Goal: Transaction & Acquisition: Purchase product/service

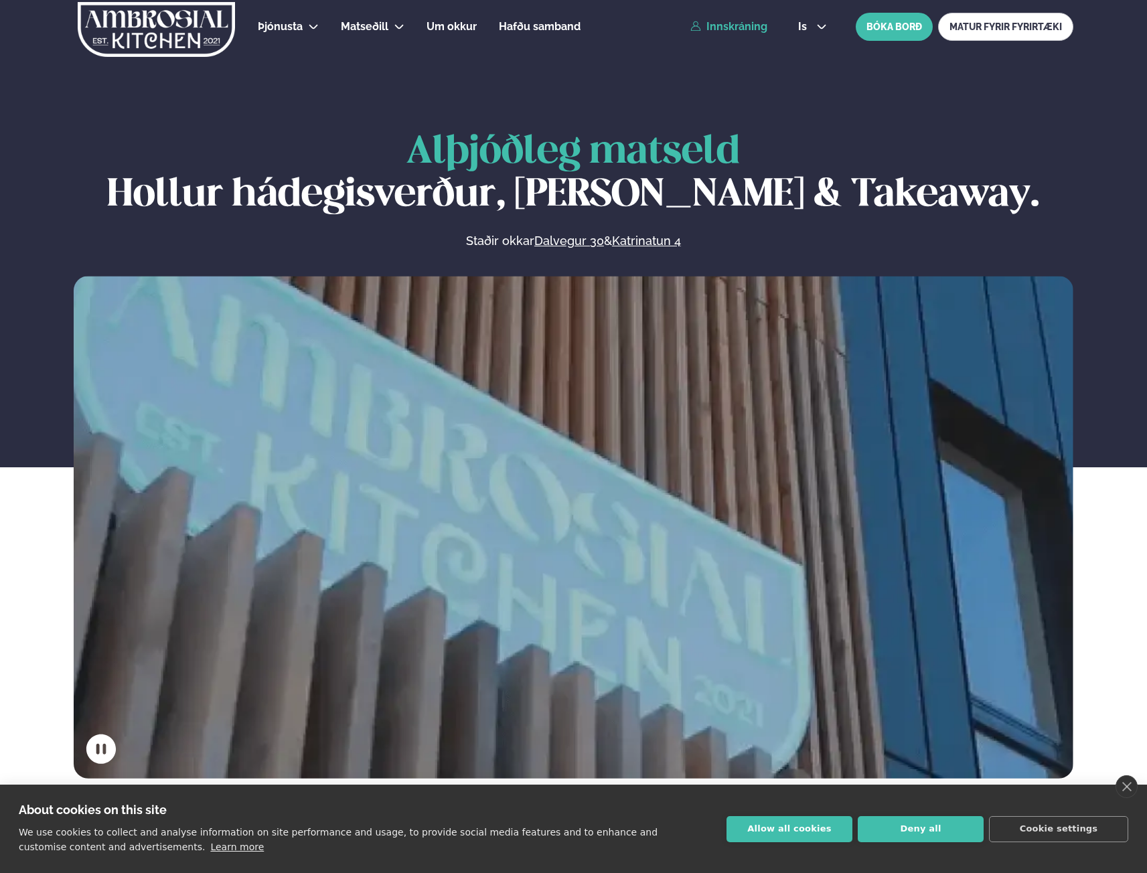
click at [740, 29] on link "Innskráning" at bounding box center [728, 27] width 77 height 12
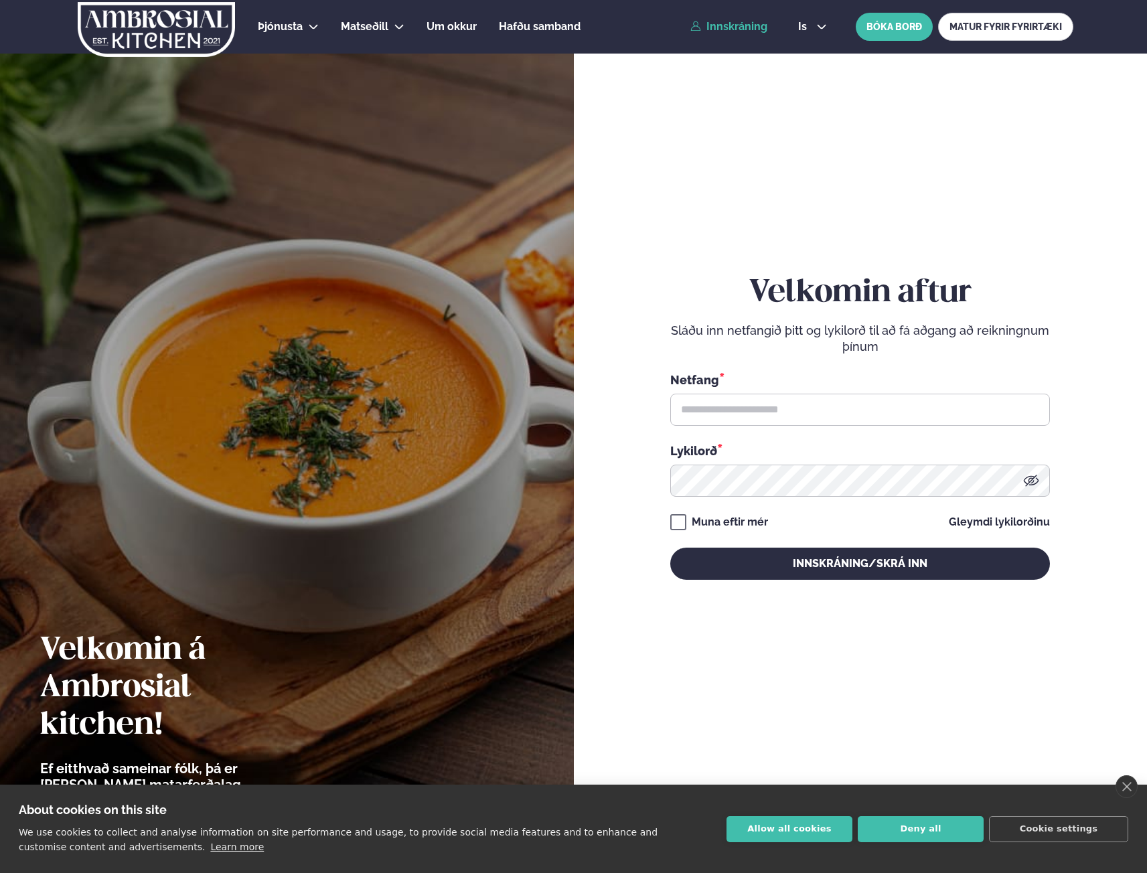
drag, startPoint x: 750, startPoint y: 386, endPoint x: 758, endPoint y: 397, distance: 13.0
click at [756, 392] on div "Netfang *" at bounding box center [859, 398] width 379 height 55
click at [757, 399] on input "text" at bounding box center [859, 410] width 379 height 32
type input "**********"
click at [670, 547] on button "Innskráning/Skrá inn" at bounding box center [859, 563] width 379 height 32
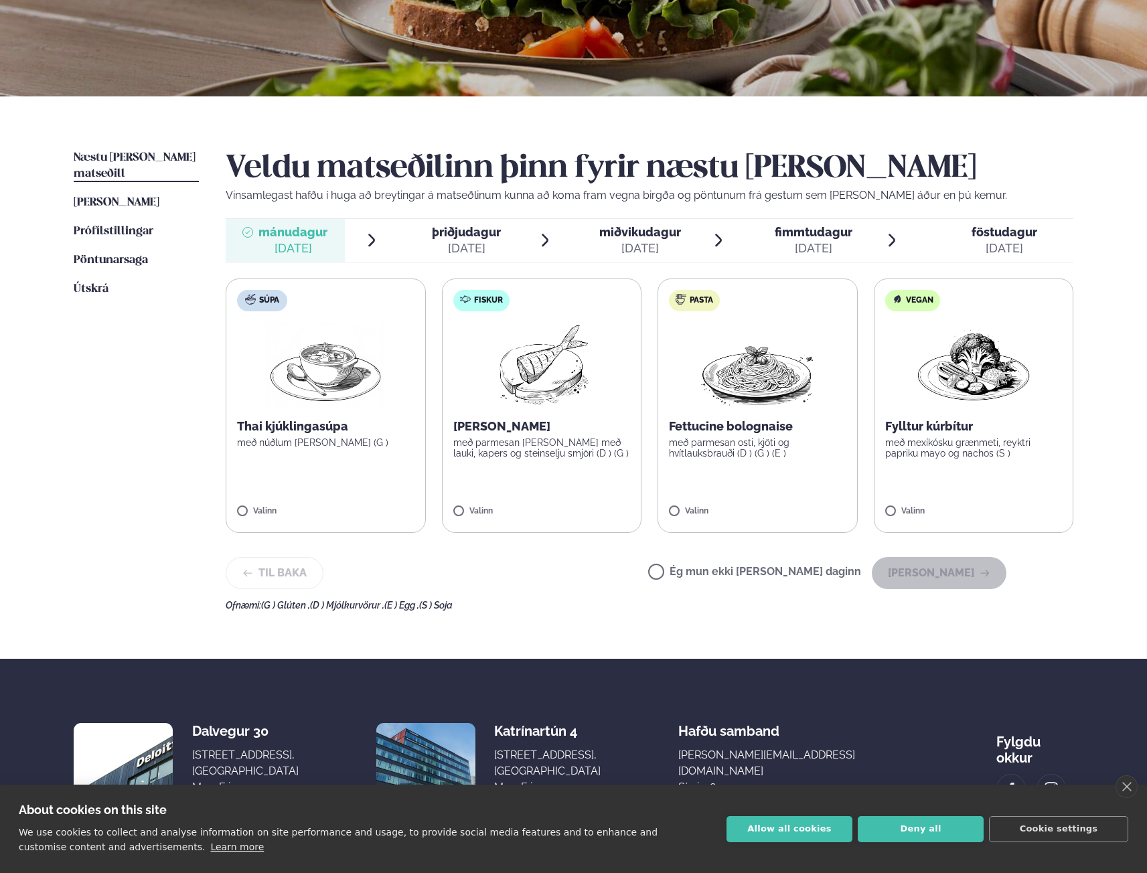
scroll to position [201, 0]
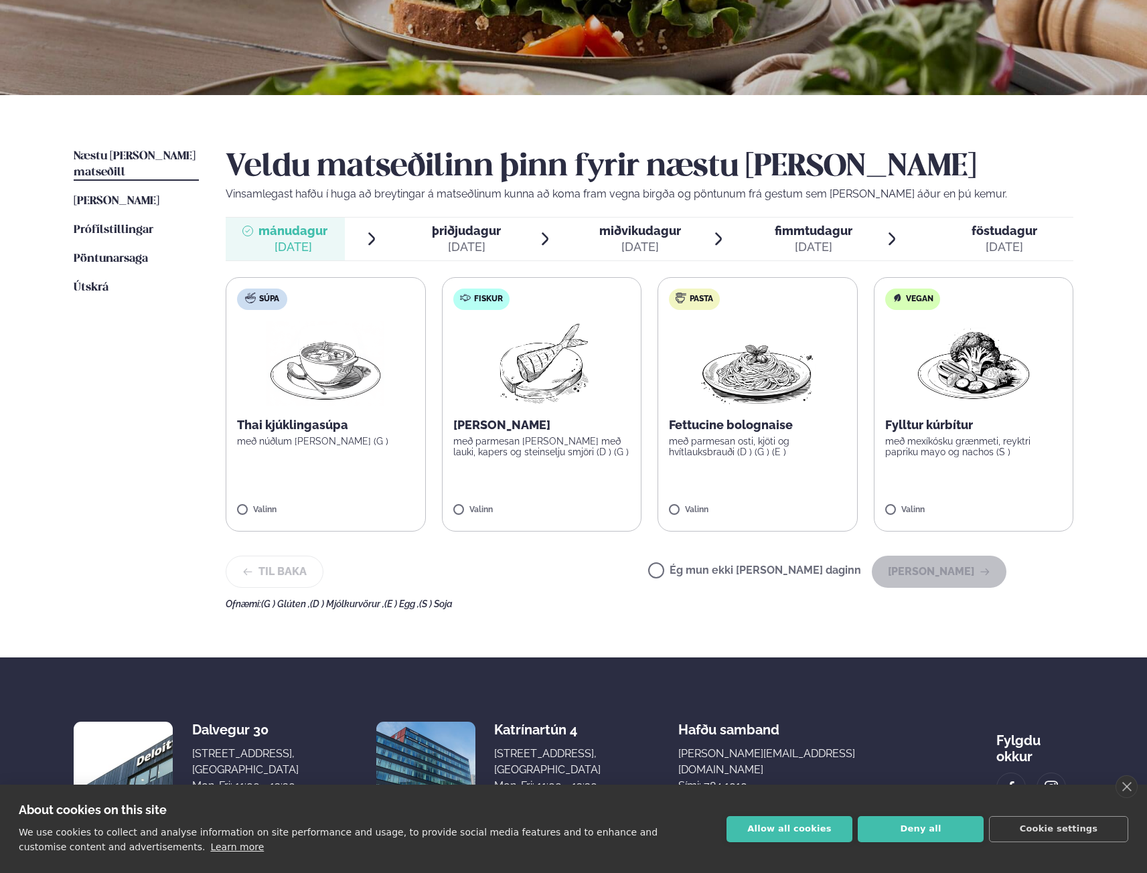
click at [582, 407] on label "Fiskur Ofnbakaður þorskur með parmesan [PERSON_NAME] með lauki, kapers og stein…" at bounding box center [542, 404] width 200 height 254
click at [946, 566] on button "[PERSON_NAME]" at bounding box center [938, 572] width 135 height 32
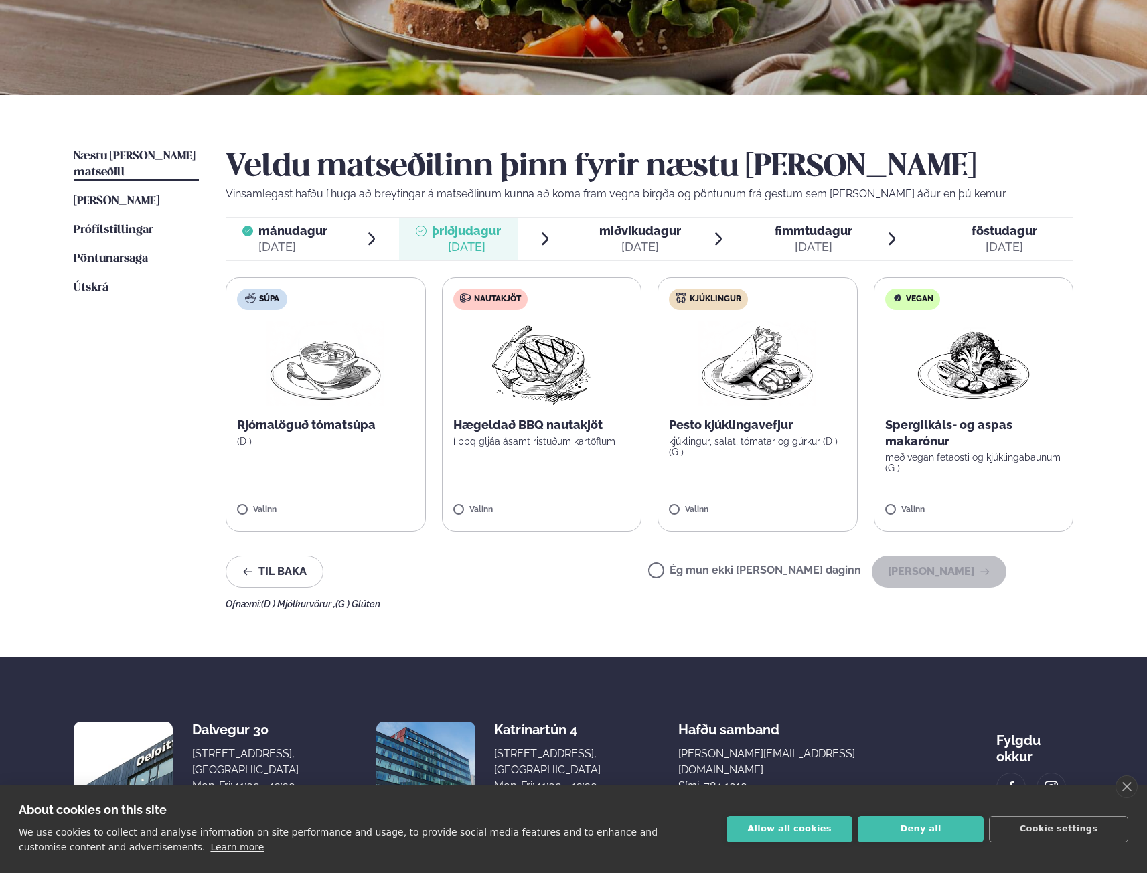
click at [514, 416] on label "Nautakjöt Hægeldað BBQ nautakjöt í bbq gljáa ásamt ristuðum kartöflum Valinn" at bounding box center [542, 404] width 200 height 254
click at [953, 571] on button "[PERSON_NAME]" at bounding box center [938, 572] width 135 height 32
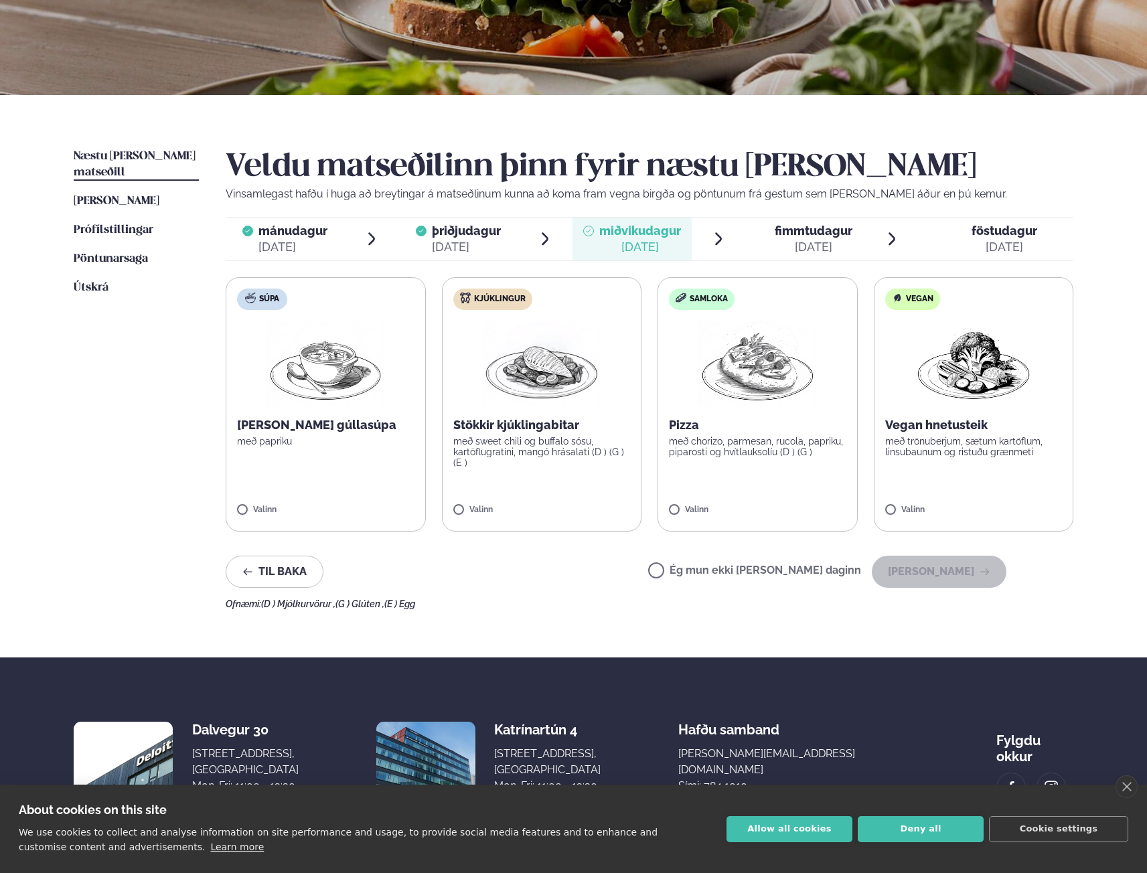
click at [581, 402] on img at bounding box center [542, 364] width 118 height 86
click at [943, 566] on button "[PERSON_NAME]" at bounding box center [938, 572] width 135 height 32
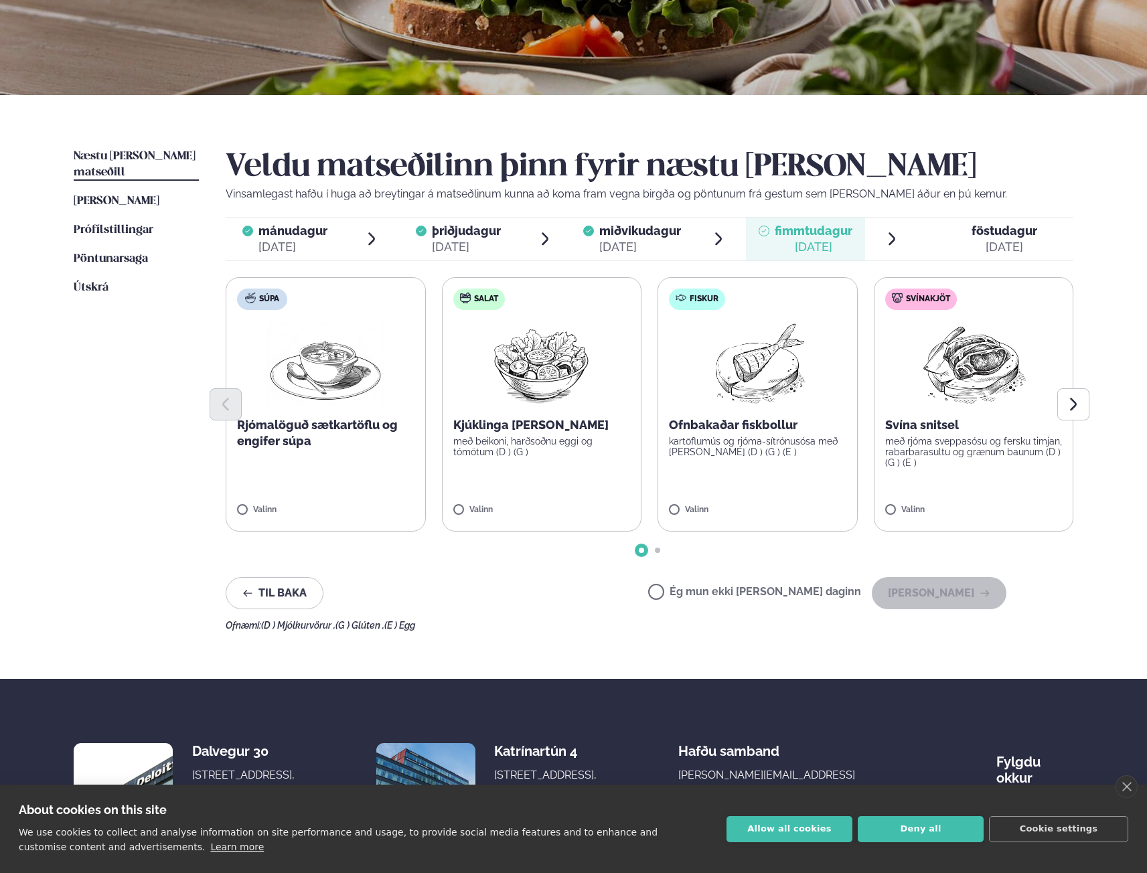
click at [568, 381] on img at bounding box center [541, 364] width 118 height 86
drag, startPoint x: 560, startPoint y: 406, endPoint x: 829, endPoint y: 380, distance: 269.6
click at [566, 406] on div at bounding box center [649, 404] width 847 height 32
click at [495, 499] on icon at bounding box center [501, 503] width 13 height 13
click at [979, 396] on div at bounding box center [649, 404] width 847 height 32
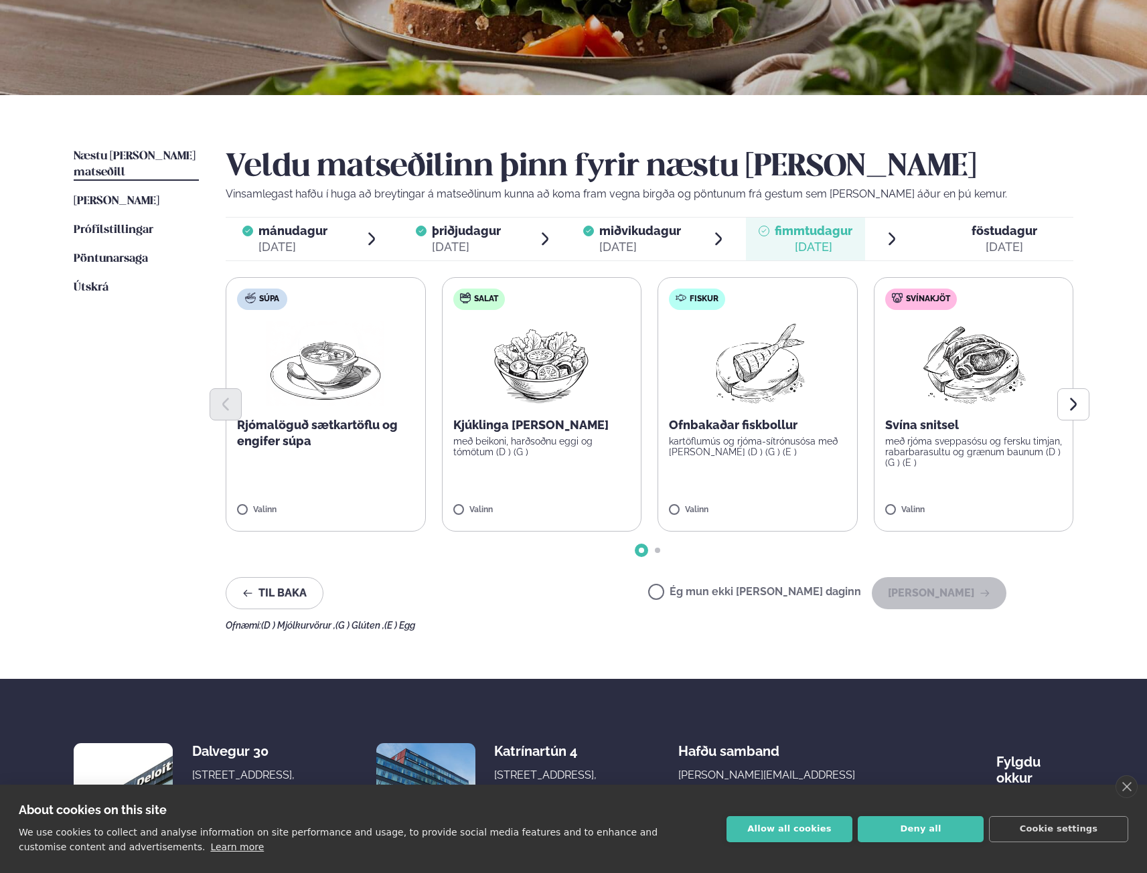
click at [945, 414] on div at bounding box center [649, 404] width 847 height 32
click at [908, 478] on label "Svínakjöt Svína snitsel með rjóma sveppasósu og fersku timjan, rabarbarasultu o…" at bounding box center [973, 404] width 200 height 254
click at [934, 592] on button "[PERSON_NAME]" at bounding box center [938, 593] width 135 height 32
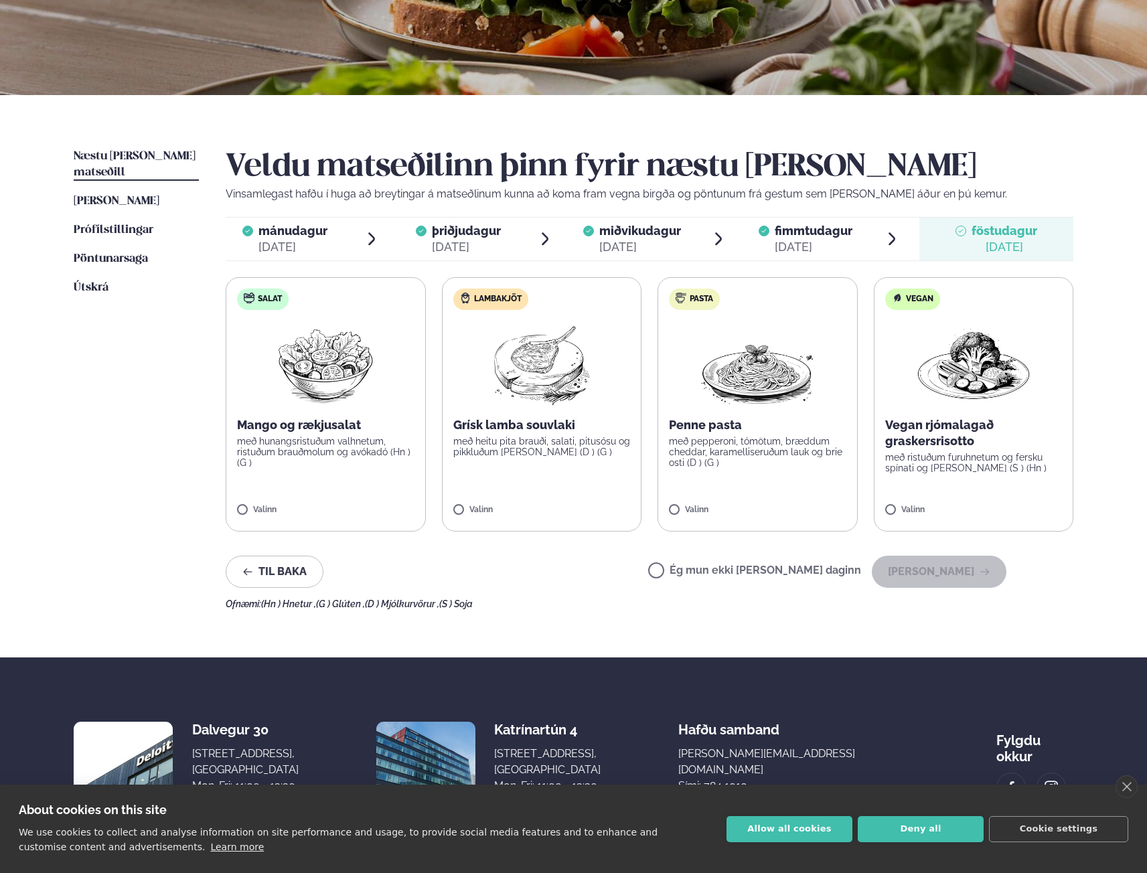
click at [808, 237] on span "fimmtudagur" at bounding box center [813, 231] width 78 height 14
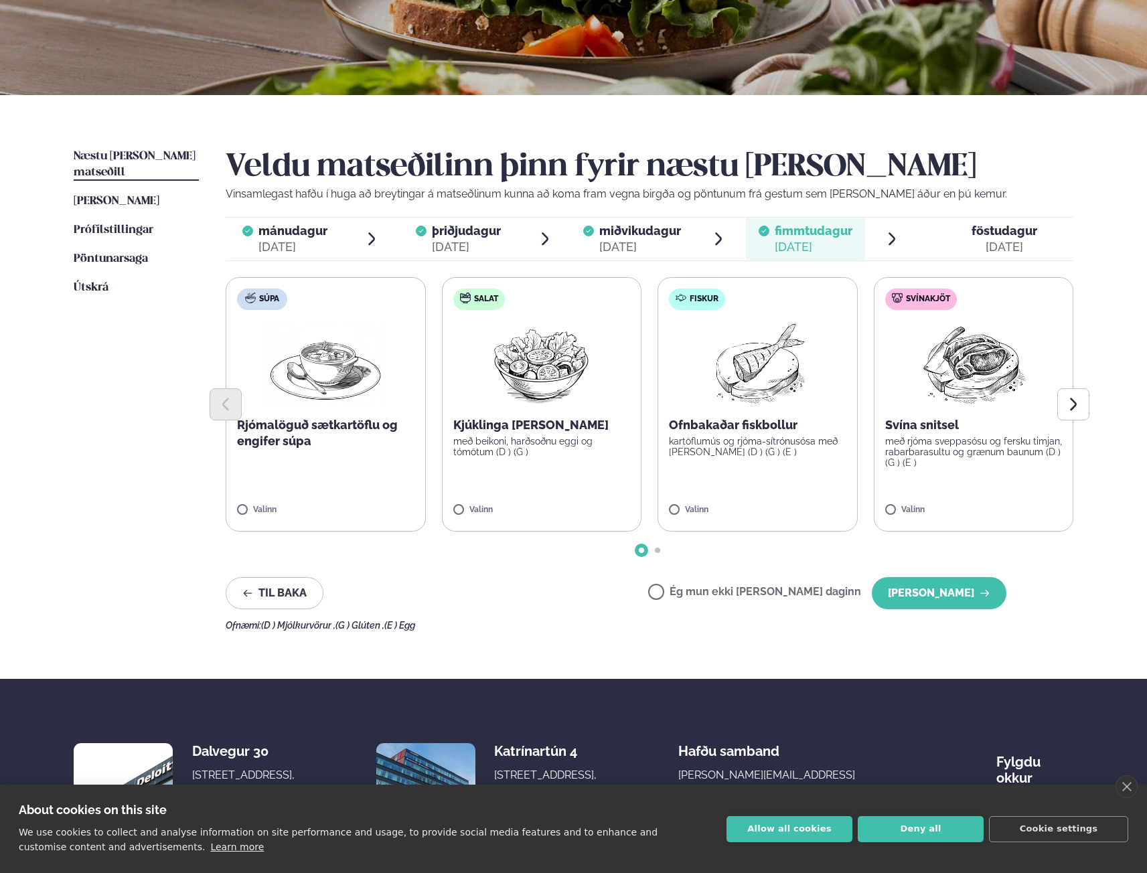
click at [991, 247] on div "[DATE]" at bounding box center [1004, 247] width 66 height 16
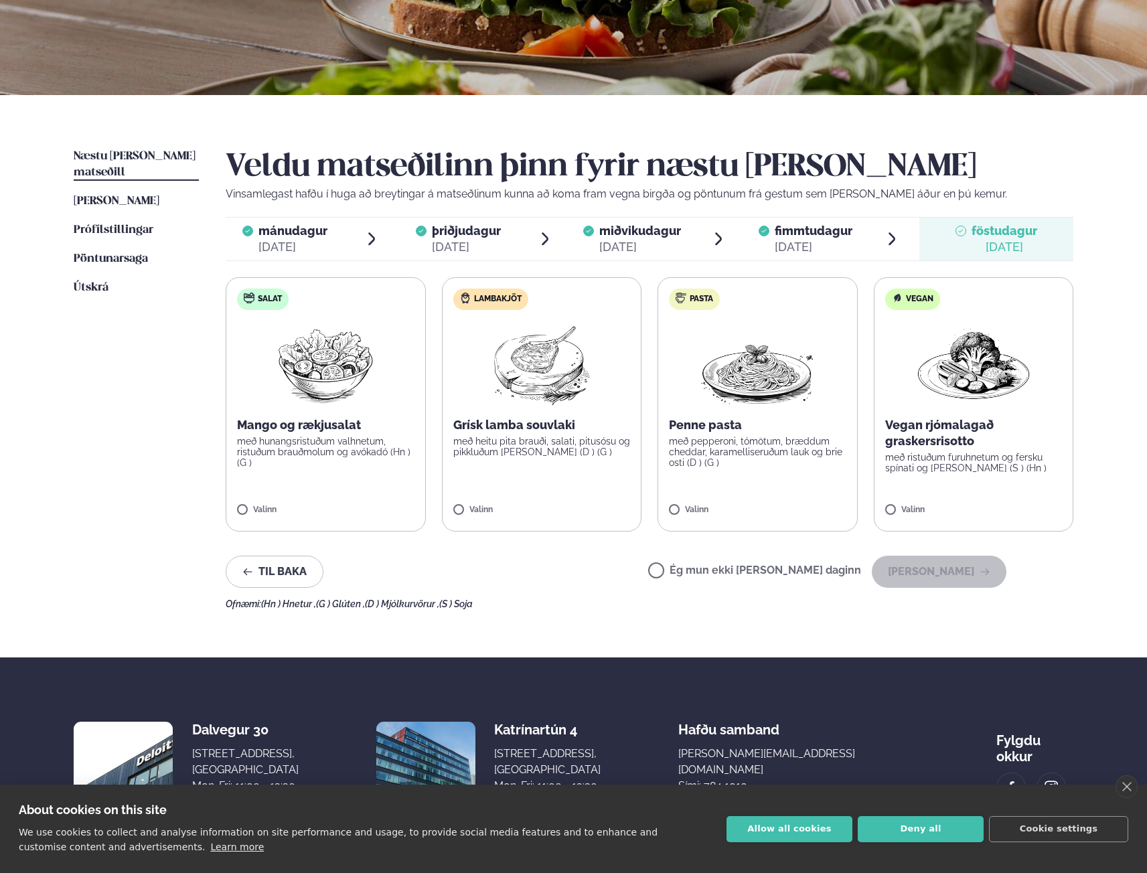
click at [569, 472] on label "Lambakjöt Grísk lamba souvlaki með heitu pita brauði, salati, pitusósu og pikkl…" at bounding box center [542, 404] width 200 height 254
click at [930, 574] on button "[PERSON_NAME]" at bounding box center [938, 572] width 135 height 32
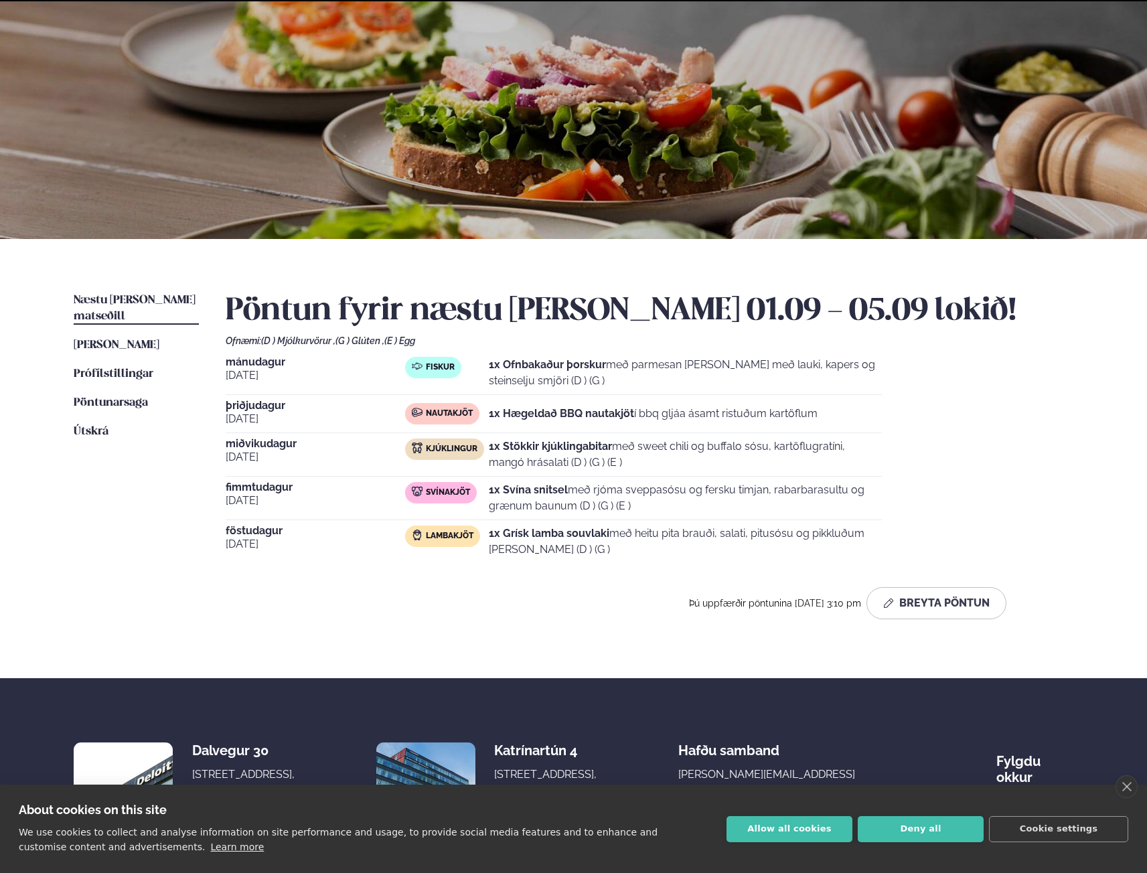
scroll to position [133, 0]
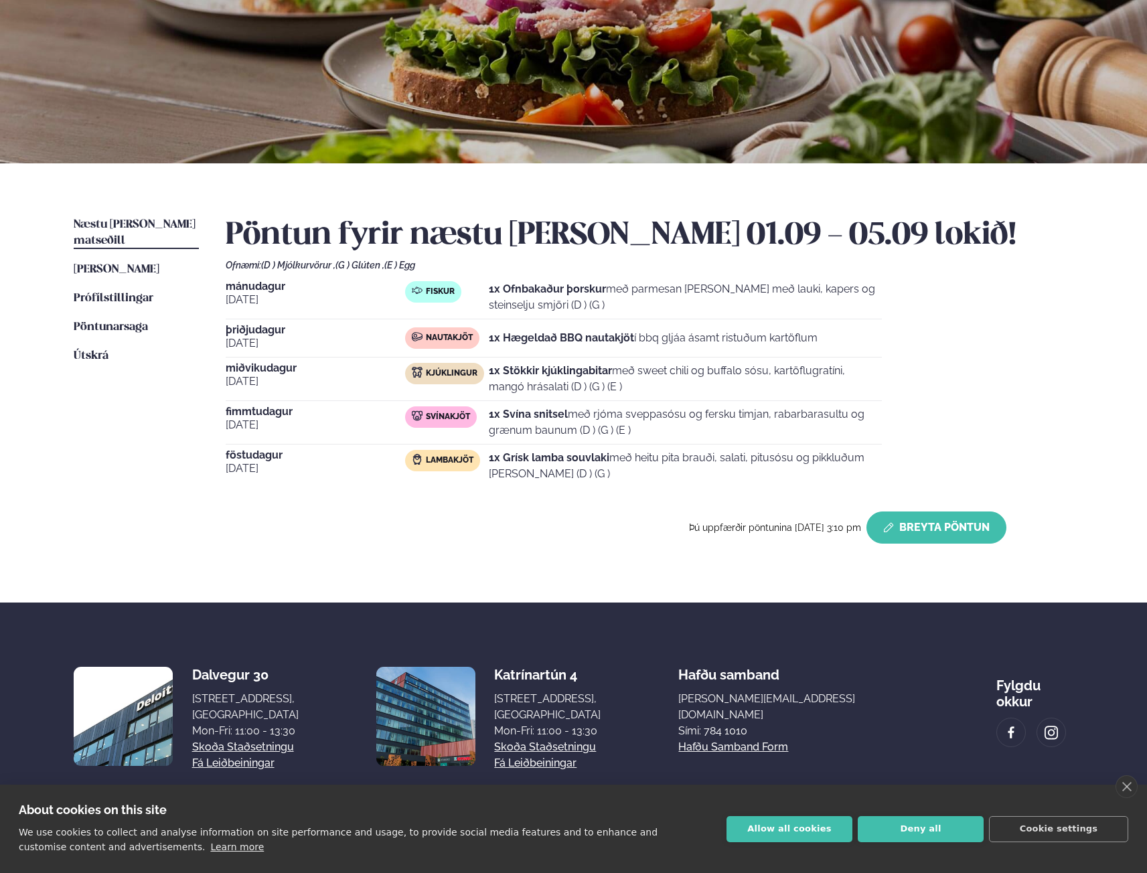
click at [897, 521] on button "Breyta Pöntun" at bounding box center [936, 527] width 140 height 32
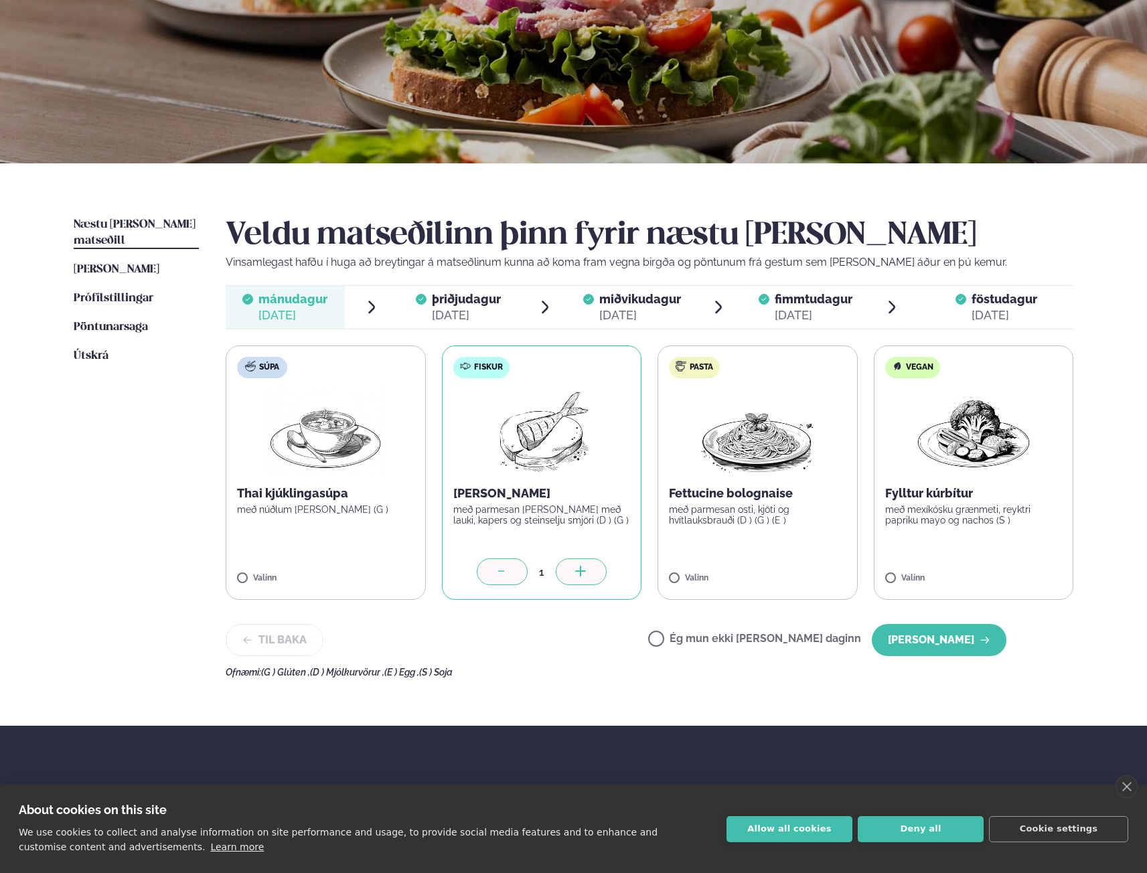
click at [796, 303] on span "fimmtudagur" at bounding box center [813, 299] width 78 height 14
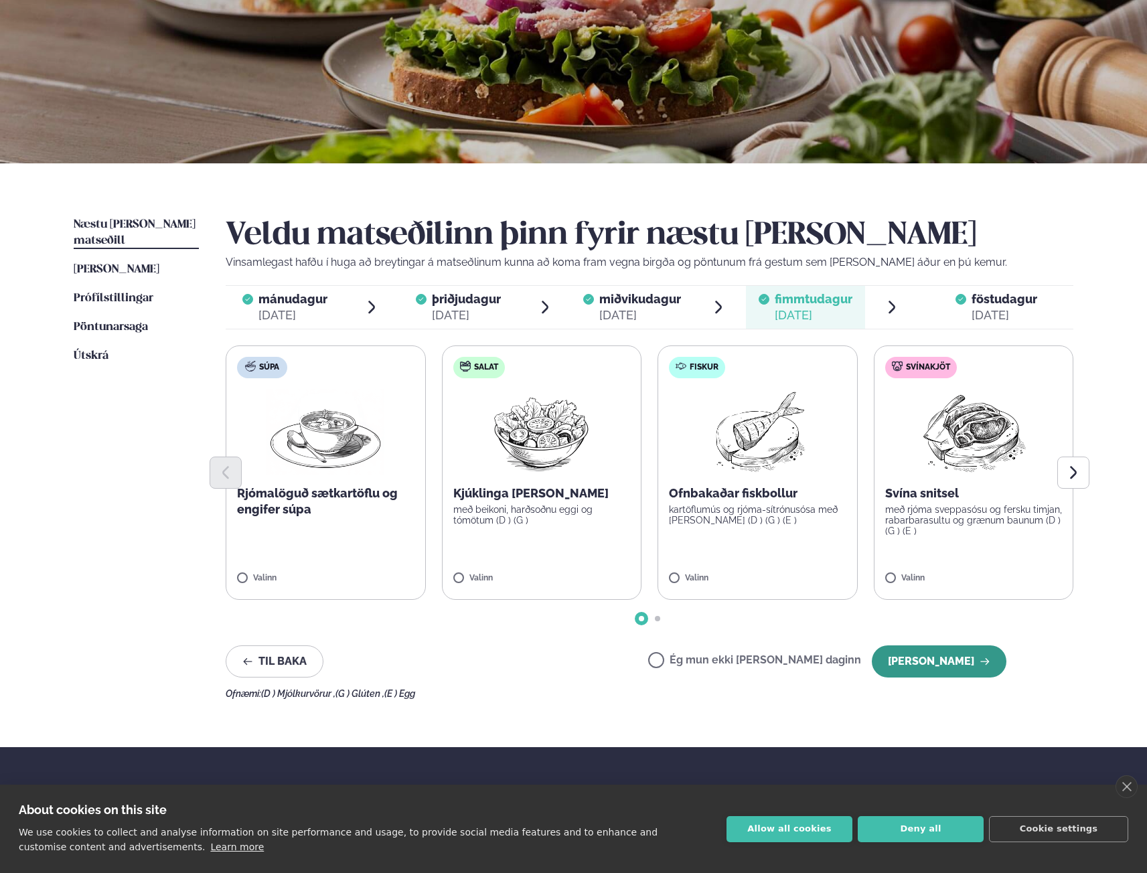
click at [942, 669] on button "[PERSON_NAME]" at bounding box center [938, 661] width 135 height 32
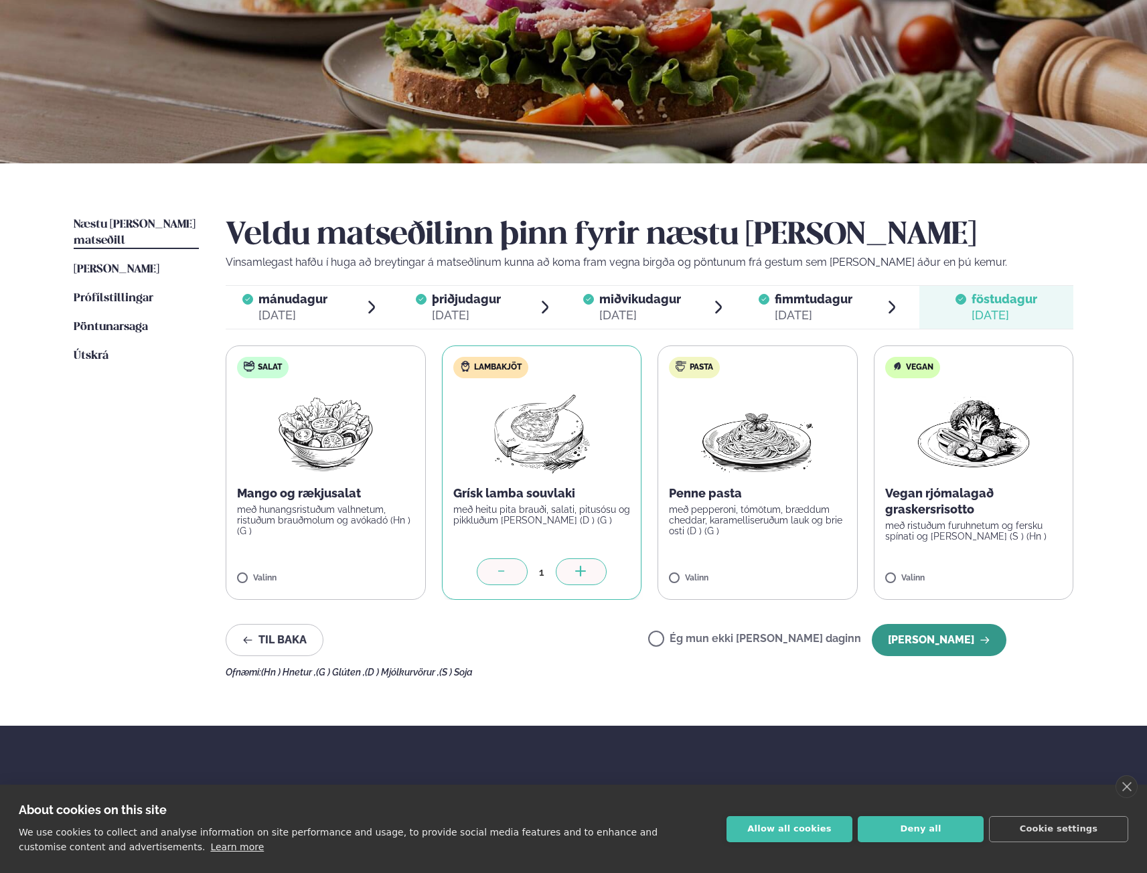
click at [930, 641] on button "[PERSON_NAME]" at bounding box center [938, 640] width 135 height 32
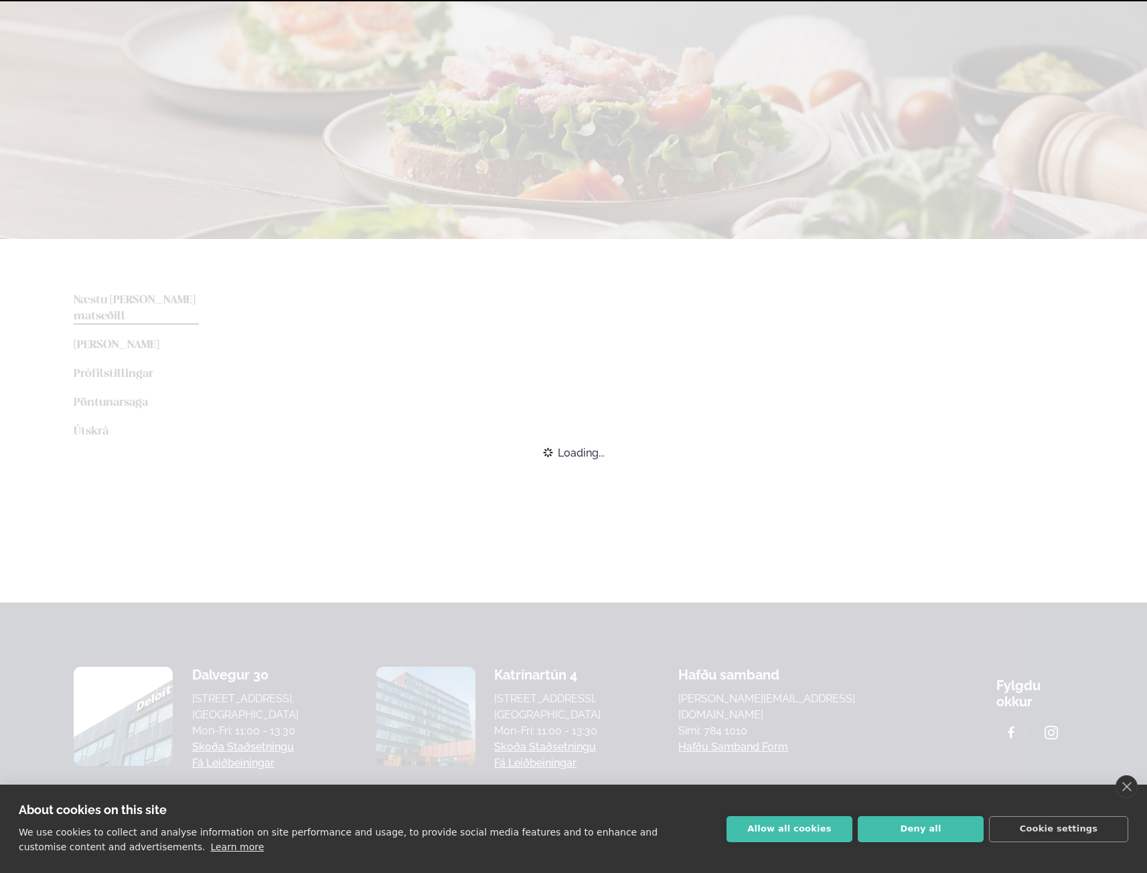
scroll to position [127, 0]
